Goal: Information Seeking & Learning: Understand process/instructions

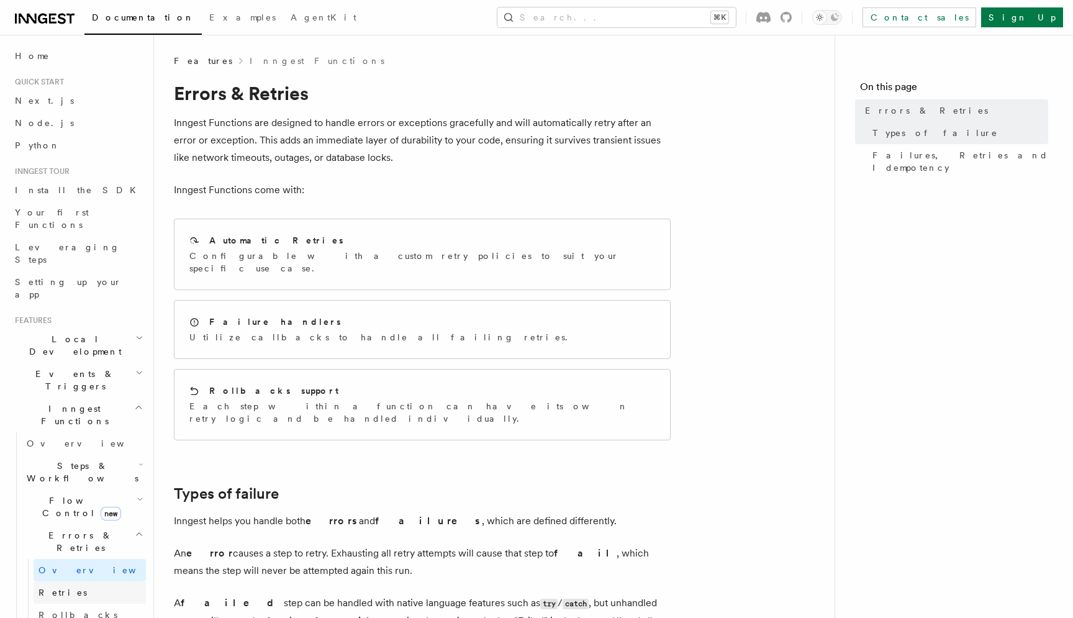
click at [68, 581] on link "Retries" at bounding box center [90, 592] width 112 height 22
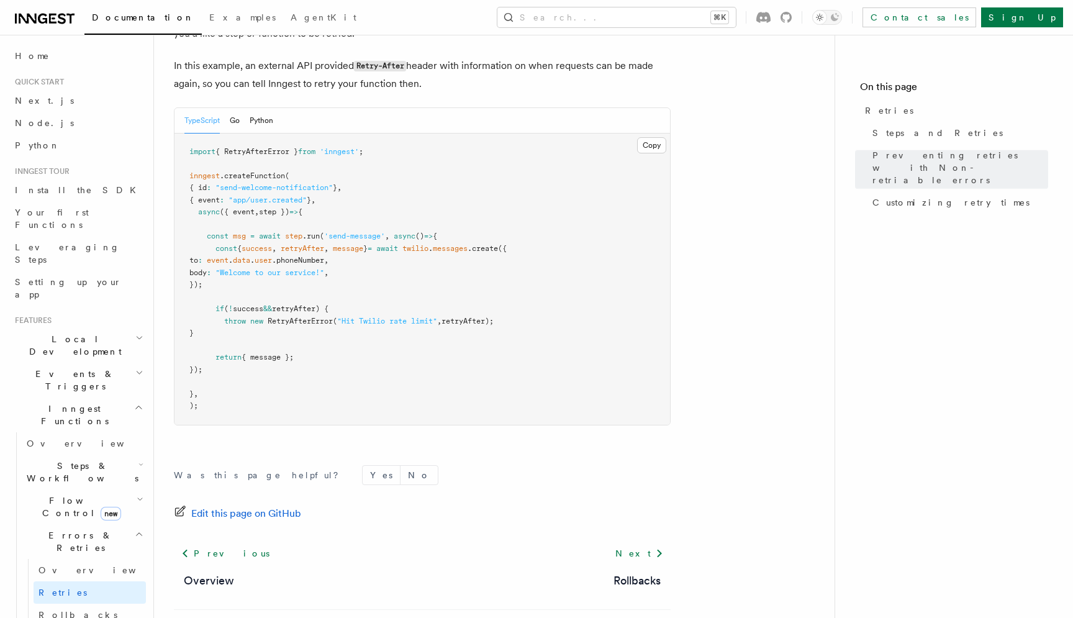
scroll to position [1735, 0]
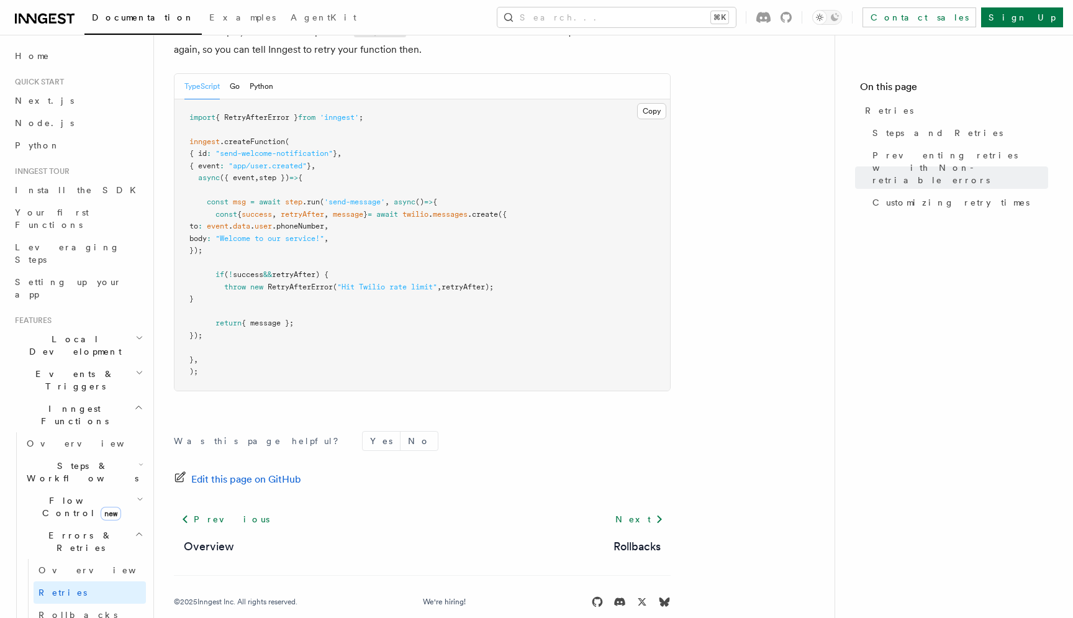
click at [306, 283] on span "RetryAfterError" at bounding box center [300, 287] width 65 height 9
copy span "RetryAfterError"
click at [479, 283] on span "retryAfter);" at bounding box center [468, 287] width 52 height 9
